Goal: Entertainment & Leisure: Consume media (video, audio)

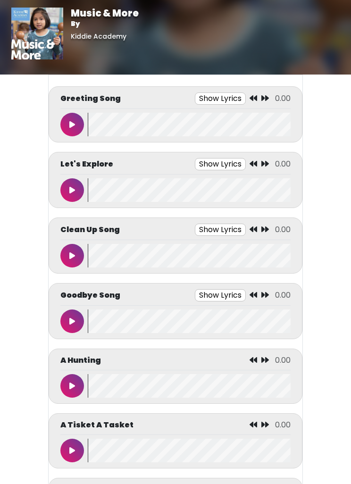
click at [74, 109] on div "Greeting Song Show Lyrics 0.00 Clap, clap, clap Tap, tap, tap" at bounding box center [175, 114] width 230 height 44
click at [70, 131] on button at bounding box center [72, 125] width 24 height 24
click at [71, 125] on icon at bounding box center [72, 125] width 5 height 8
click at [69, 189] on icon at bounding box center [72, 190] width 6 height 8
click at [72, 189] on icon at bounding box center [72, 190] width 5 height 8
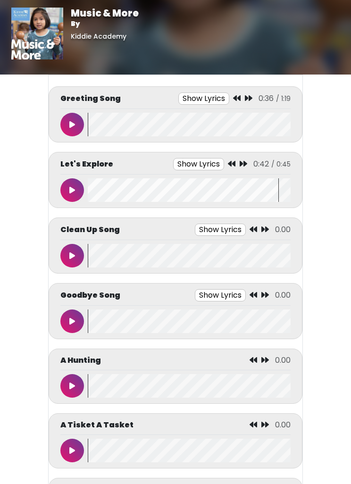
click at [71, 123] on icon at bounding box center [72, 125] width 6 height 8
click at [67, 191] on button at bounding box center [72, 190] width 24 height 24
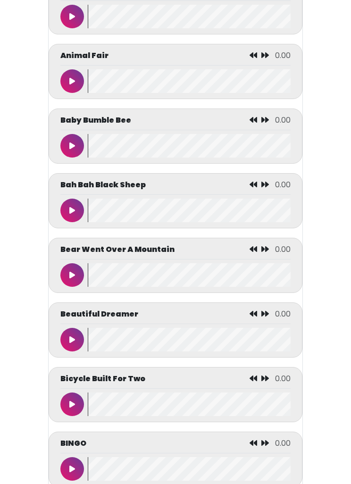
scroll to position [561, 0]
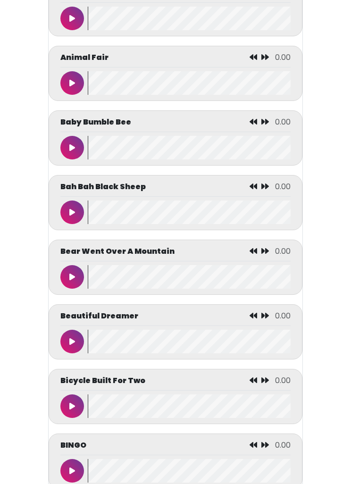
click at [66, 218] on button at bounding box center [72, 213] width 24 height 24
click at [63, 217] on button at bounding box center [72, 213] width 24 height 24
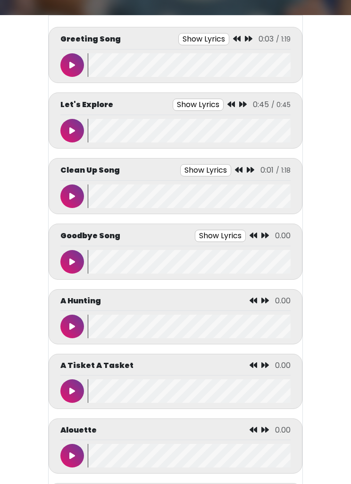
scroll to position [0, 0]
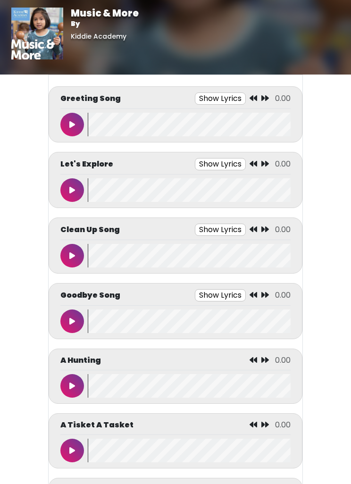
click at [67, 325] on button at bounding box center [72, 321] width 24 height 24
click at [197, 293] on button "Show Lyrics" at bounding box center [200, 295] width 51 height 12
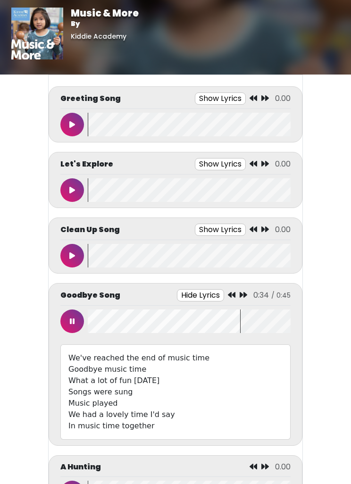
click at [194, 296] on button "Hide Lyrics" at bounding box center [200, 295] width 47 height 12
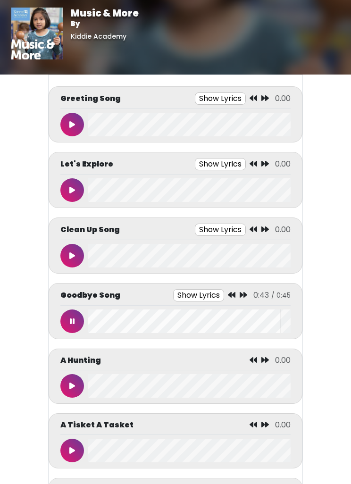
click at [70, 323] on icon at bounding box center [72, 322] width 5 height 8
